Goal: Task Accomplishment & Management: Complete application form

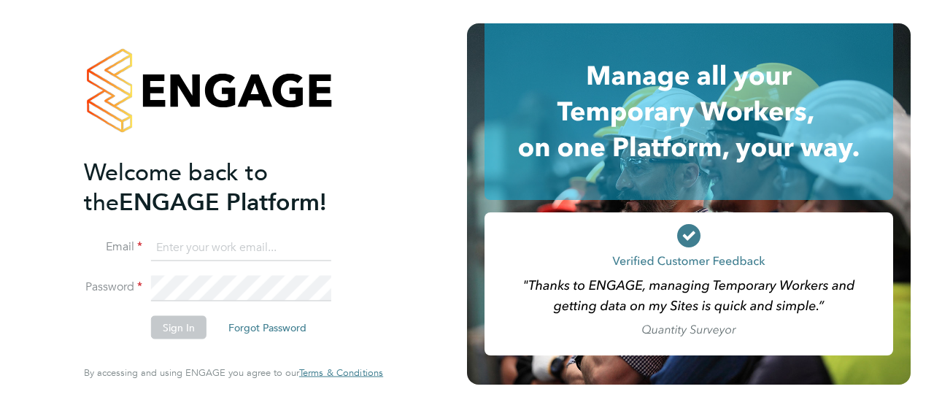
type input "grahamdraper.charlton@gmail.com"
click at [689, 233] on icon at bounding box center [688, 235] width 23 height 23
click at [188, 329] on button "Sign In" at bounding box center [178, 327] width 55 height 23
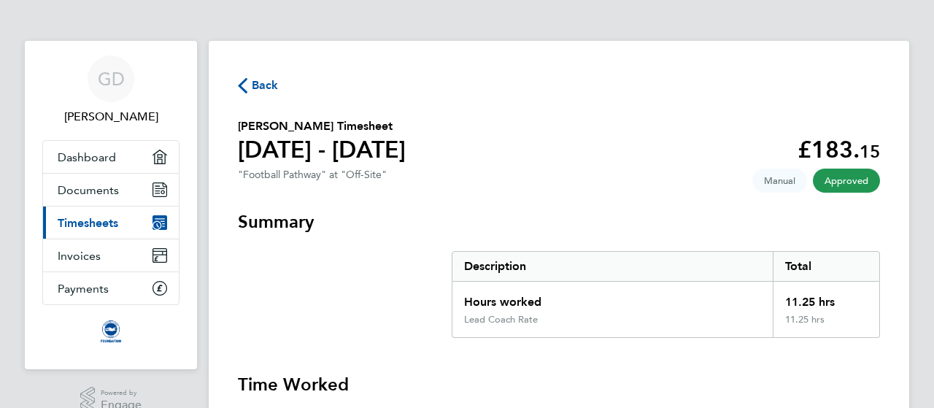
click at [251, 84] on span "Back" at bounding box center [258, 84] width 41 height 14
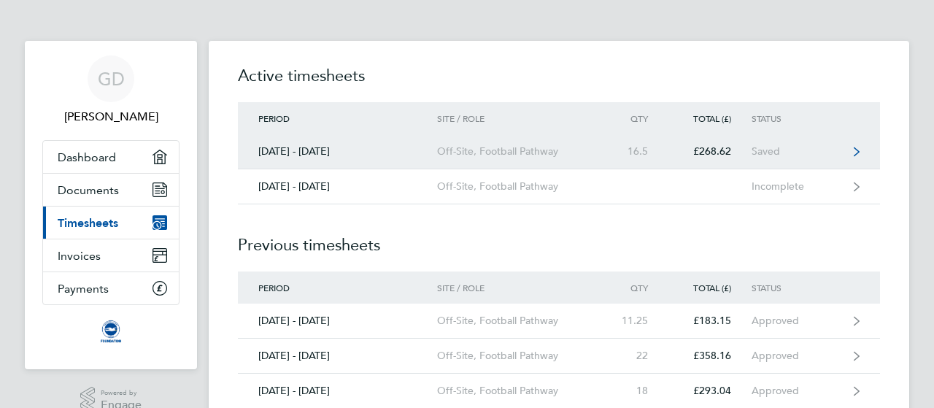
click at [393, 154] on div "[DATE] - [DATE]" at bounding box center [337, 151] width 199 height 12
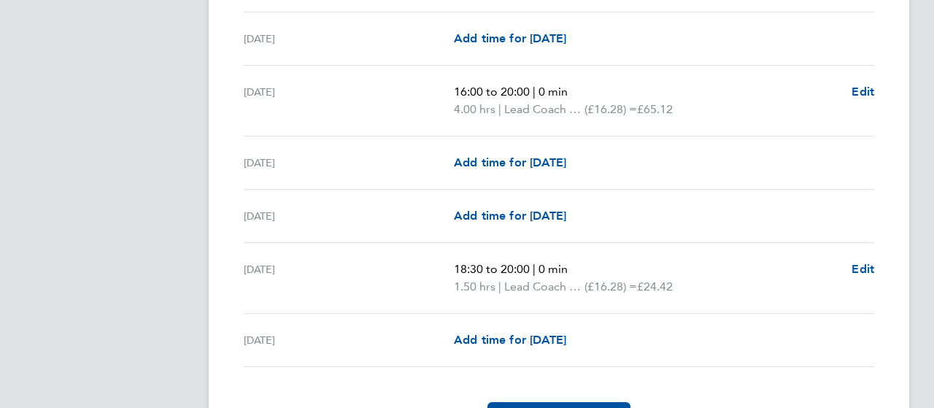
scroll to position [1784, 0]
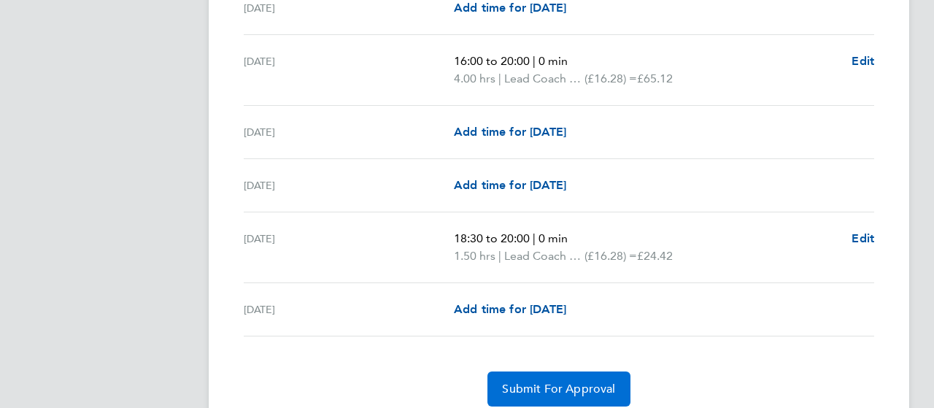
click at [547, 390] on button "Submit For Approval" at bounding box center [558, 388] width 142 height 35
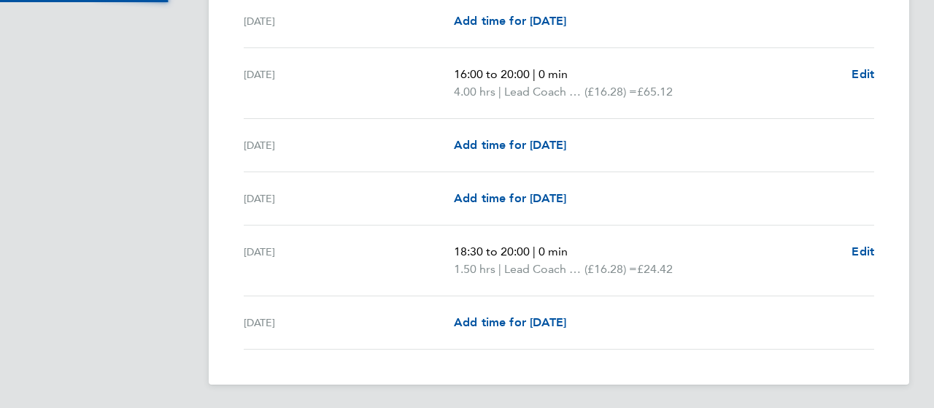
scroll to position [1763, 0]
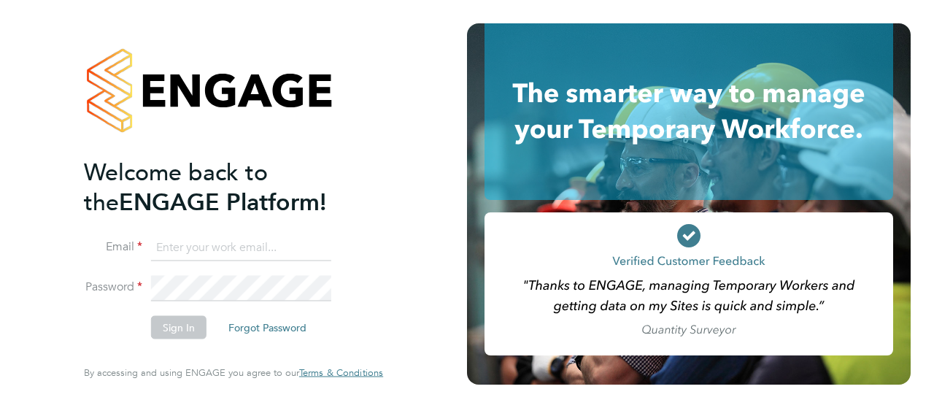
type input "[EMAIL_ADDRESS][DOMAIN_NAME]"
click at [686, 226] on icon at bounding box center [688, 235] width 23 height 23
click at [166, 326] on button "Sign In" at bounding box center [178, 327] width 55 height 23
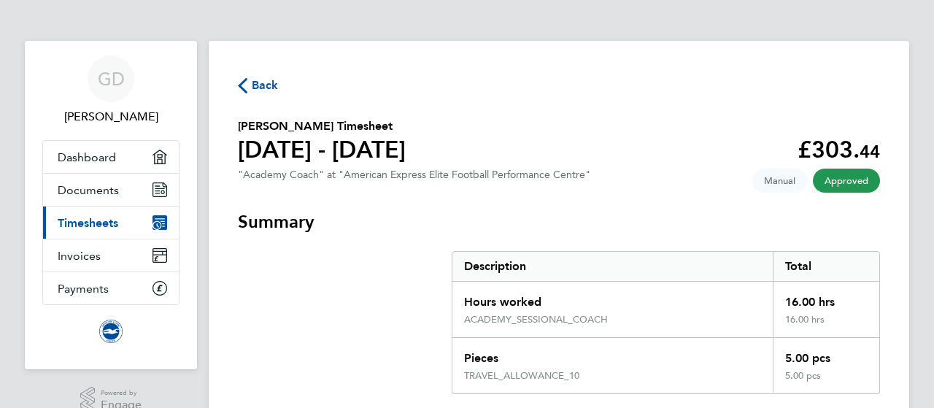
click at [264, 88] on span "Back" at bounding box center [265, 86] width 27 height 18
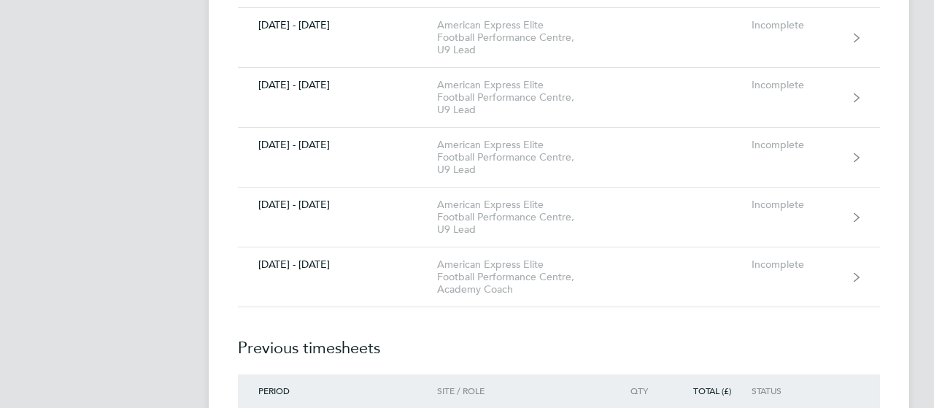
scroll to position [1427, 0]
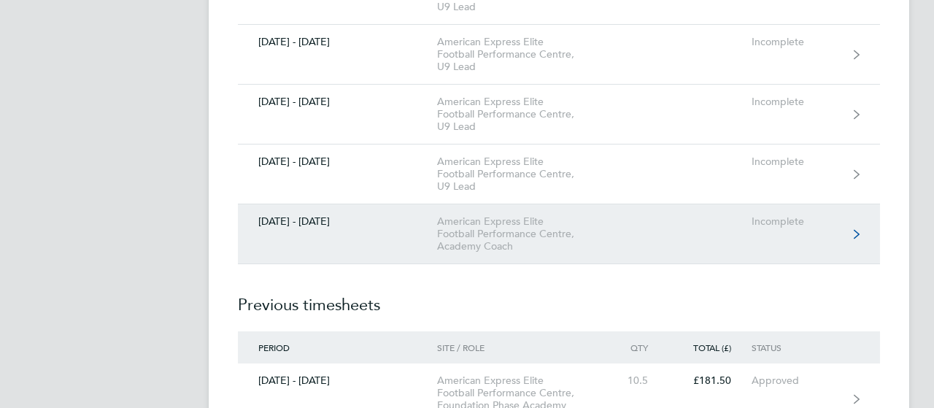
click at [419, 233] on link "01 - 31 Oct 2025 American Express Elite Football Performance Centre, Academy Co…" at bounding box center [559, 234] width 642 height 60
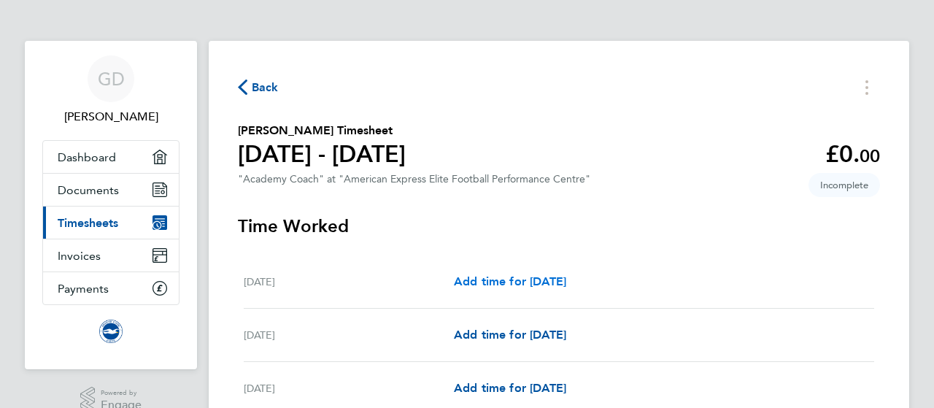
click at [508, 284] on span "Add time for Wed 01 Oct" at bounding box center [510, 281] width 112 height 14
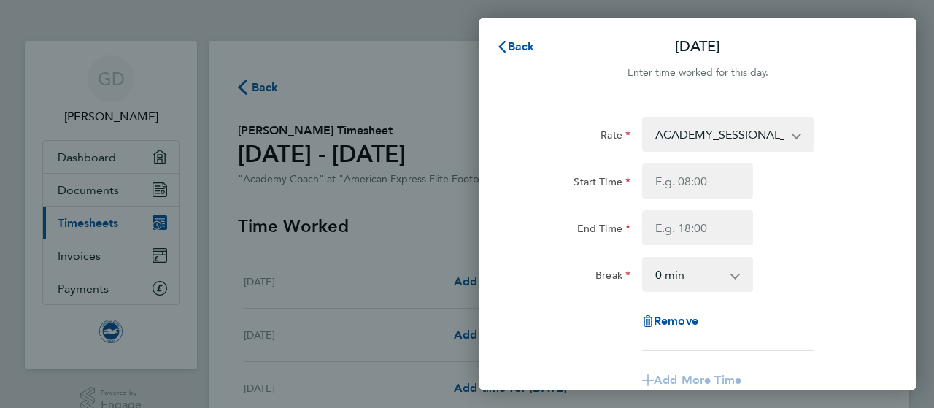
click at [793, 136] on select "ACADEMY_SESSIONAL_COACH - 16.32 TRAVEL_ALLOWANCE_10 - 10.00" at bounding box center [719, 134] width 152 height 32
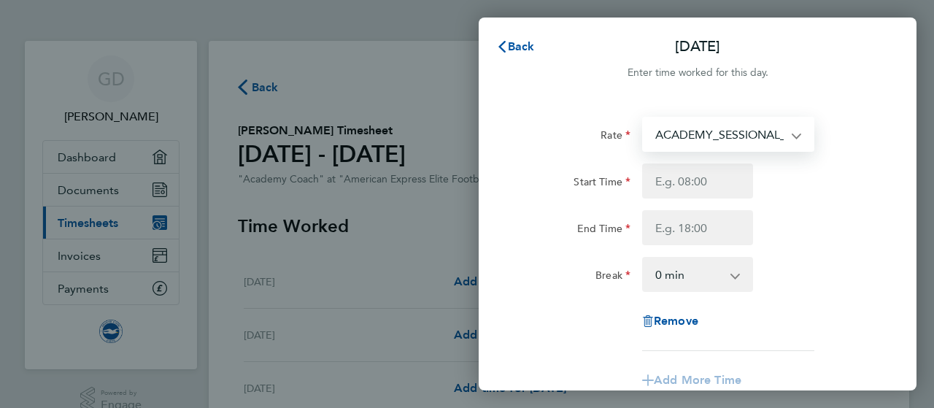
click at [793, 136] on select "ACADEMY_SESSIONAL_COACH - 16.32 TRAVEL_ALLOWANCE_10 - 10.00" at bounding box center [719, 134] width 152 height 32
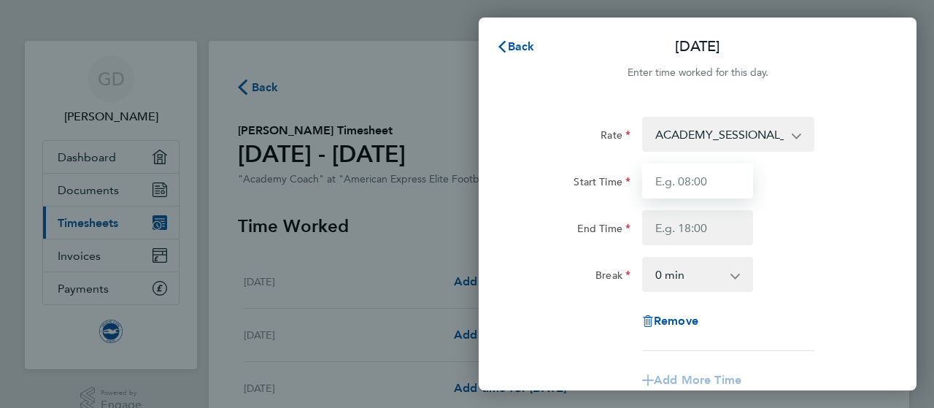
click at [713, 183] on input "Start Time" at bounding box center [697, 180] width 111 height 35
type input "16:30"
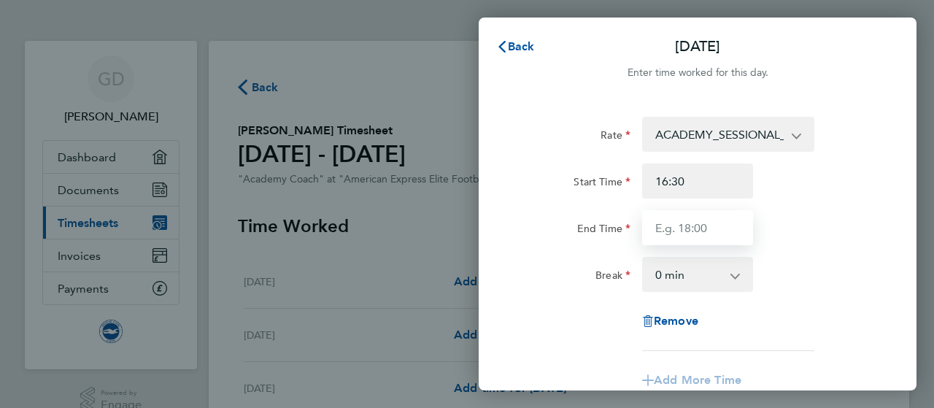
click at [709, 225] on input "End Time" at bounding box center [697, 227] width 111 height 35
click at [693, 231] on input "End Time" at bounding box center [697, 227] width 111 height 35
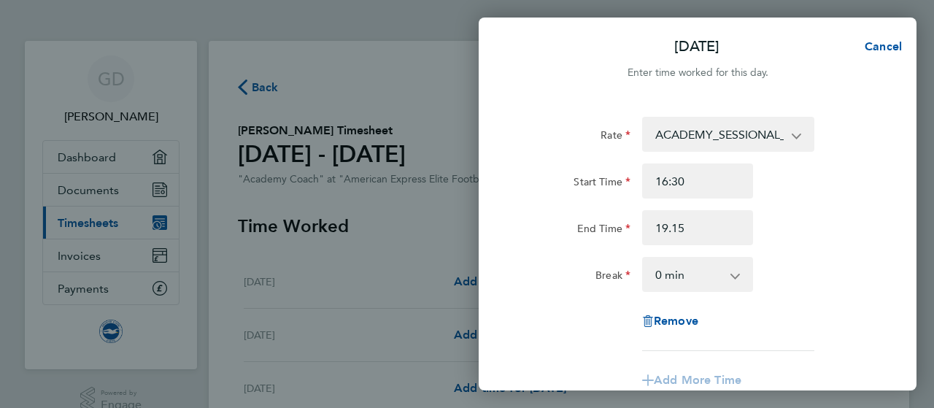
type input "19:15"
click at [796, 250] on div "Rate ACADEMY_SESSIONAL_COACH - 16.32 TRAVEL_ALLOWANCE_10 - 10.00 Start Time 16:…" at bounding box center [697, 245] width 356 height 257
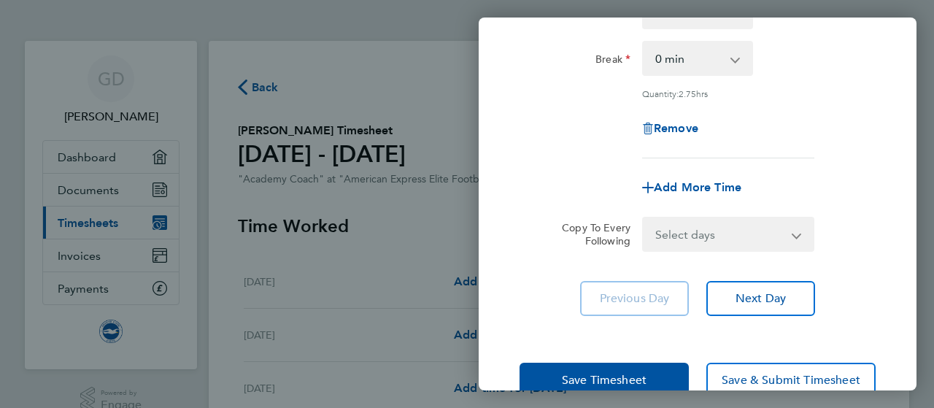
scroll to position [251, 0]
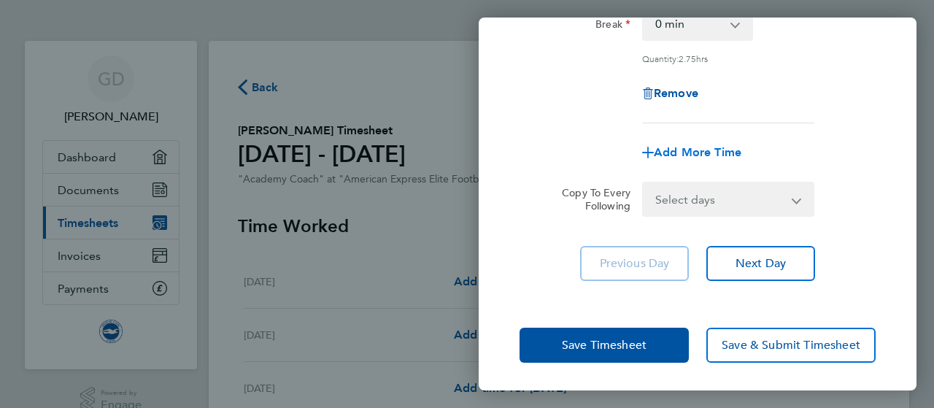
click at [677, 148] on span "Add More Time" at bounding box center [698, 152] width 88 height 14
select select "null"
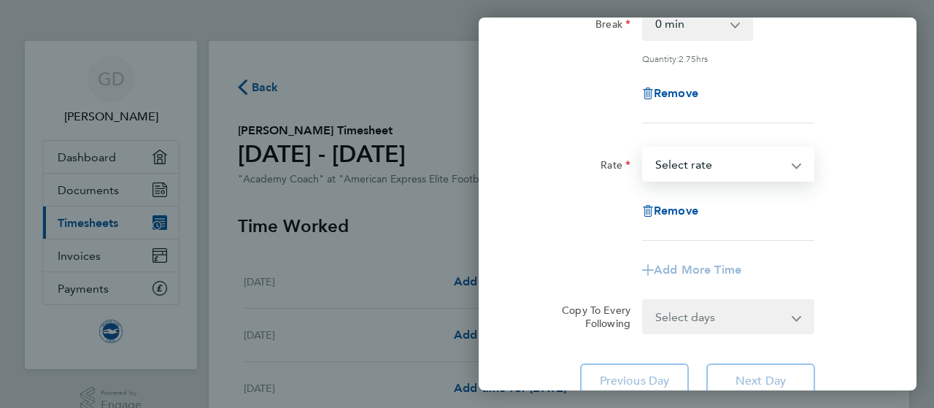
click at [724, 161] on select "TRAVEL_ALLOWANCE_10 - 10.00 ACADEMY_SESSIONAL_COACH - 16.32 Select rate" at bounding box center [719, 164] width 152 height 32
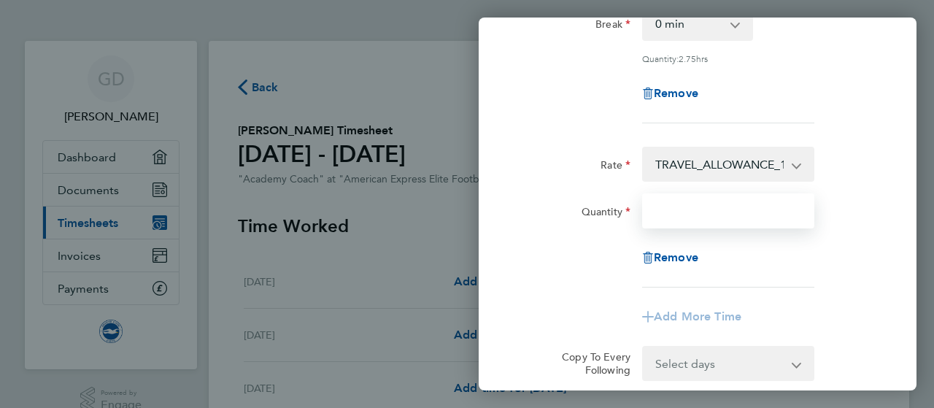
click at [722, 217] on input "Quantity" at bounding box center [728, 210] width 172 height 35
type input "1"
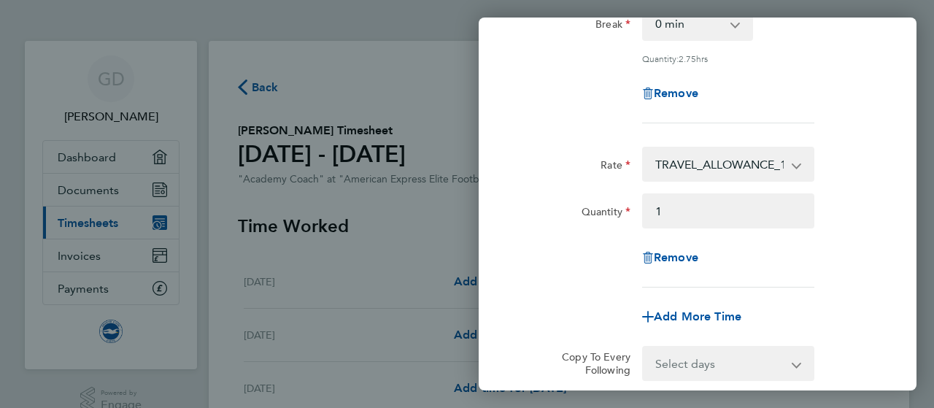
click at [879, 246] on div "Remove" at bounding box center [698, 257] width 368 height 35
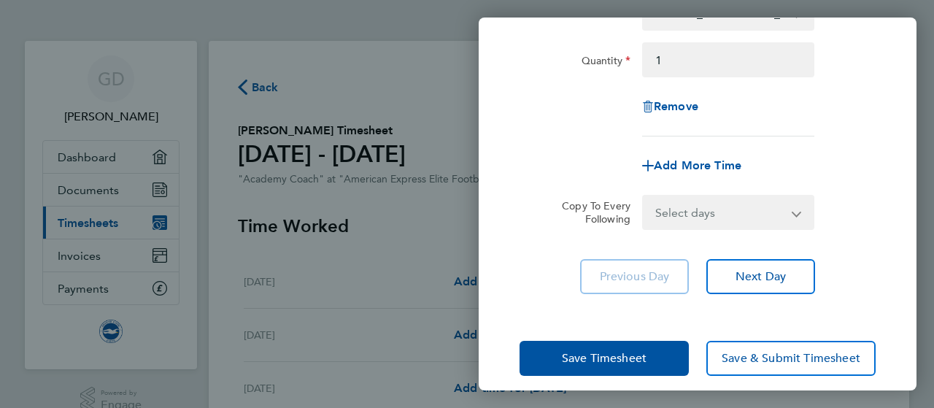
scroll to position [414, 0]
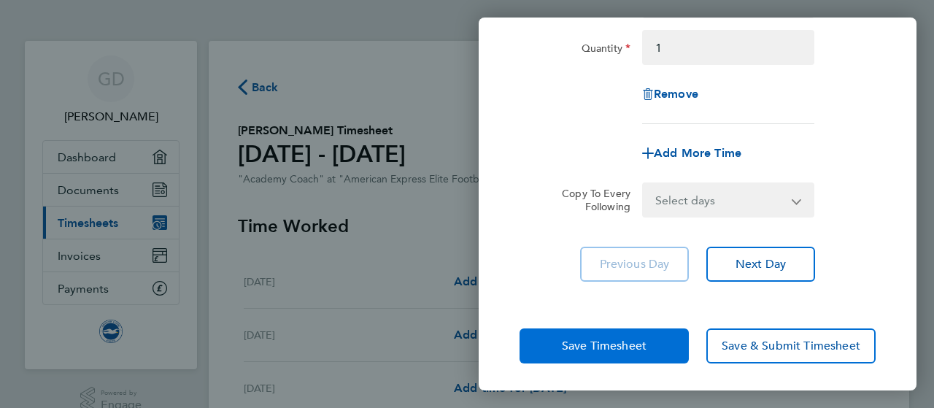
click at [629, 348] on span "Save Timesheet" at bounding box center [604, 345] width 85 height 15
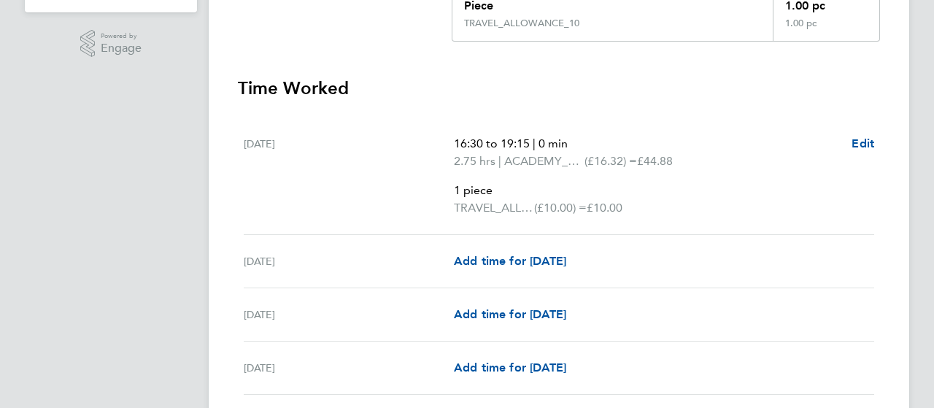
scroll to position [18, 0]
